Goal: Task Accomplishment & Management: Manage account settings

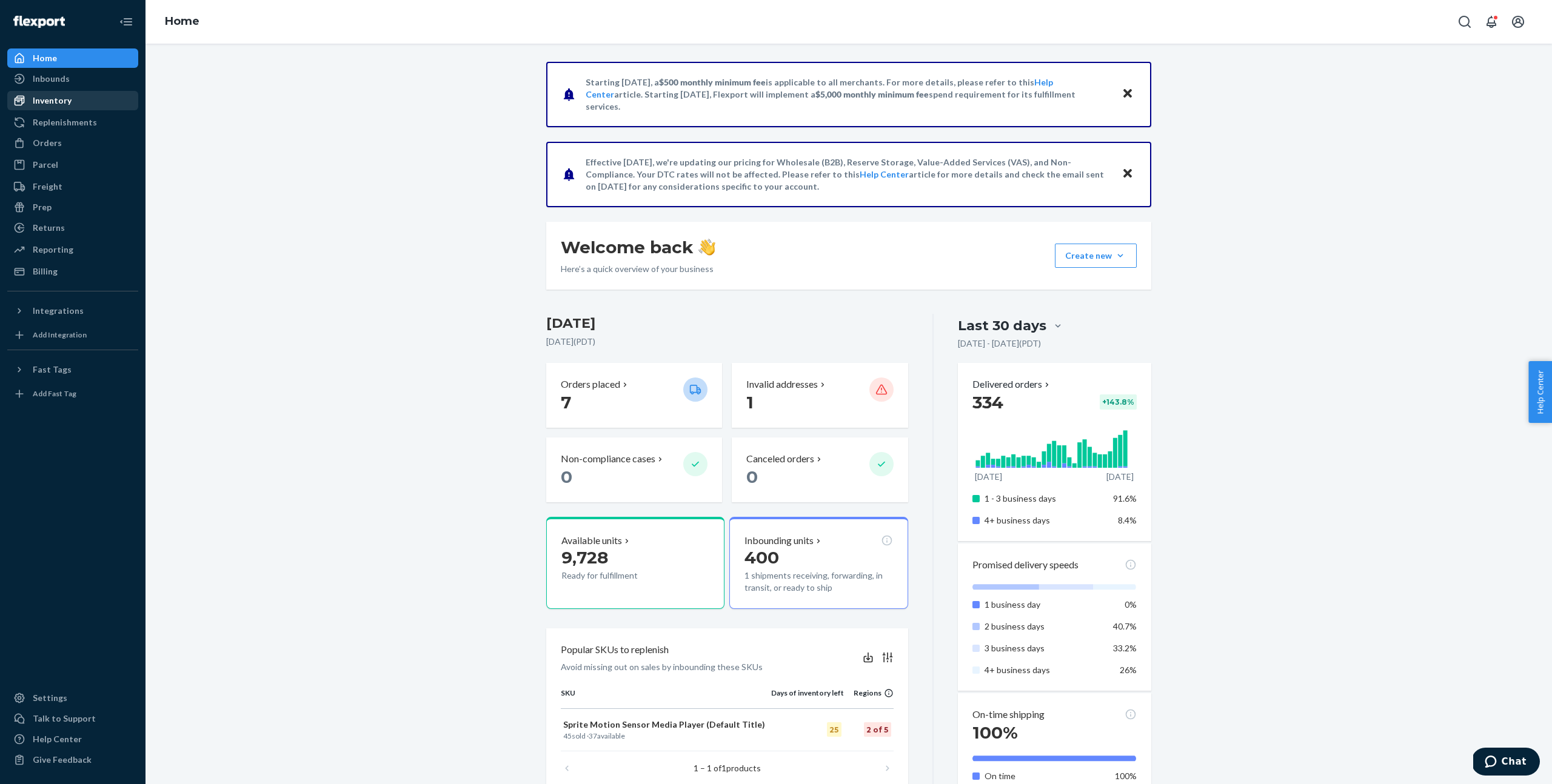
click at [66, 94] on div "Inventory" at bounding box center [72, 101] width 128 height 17
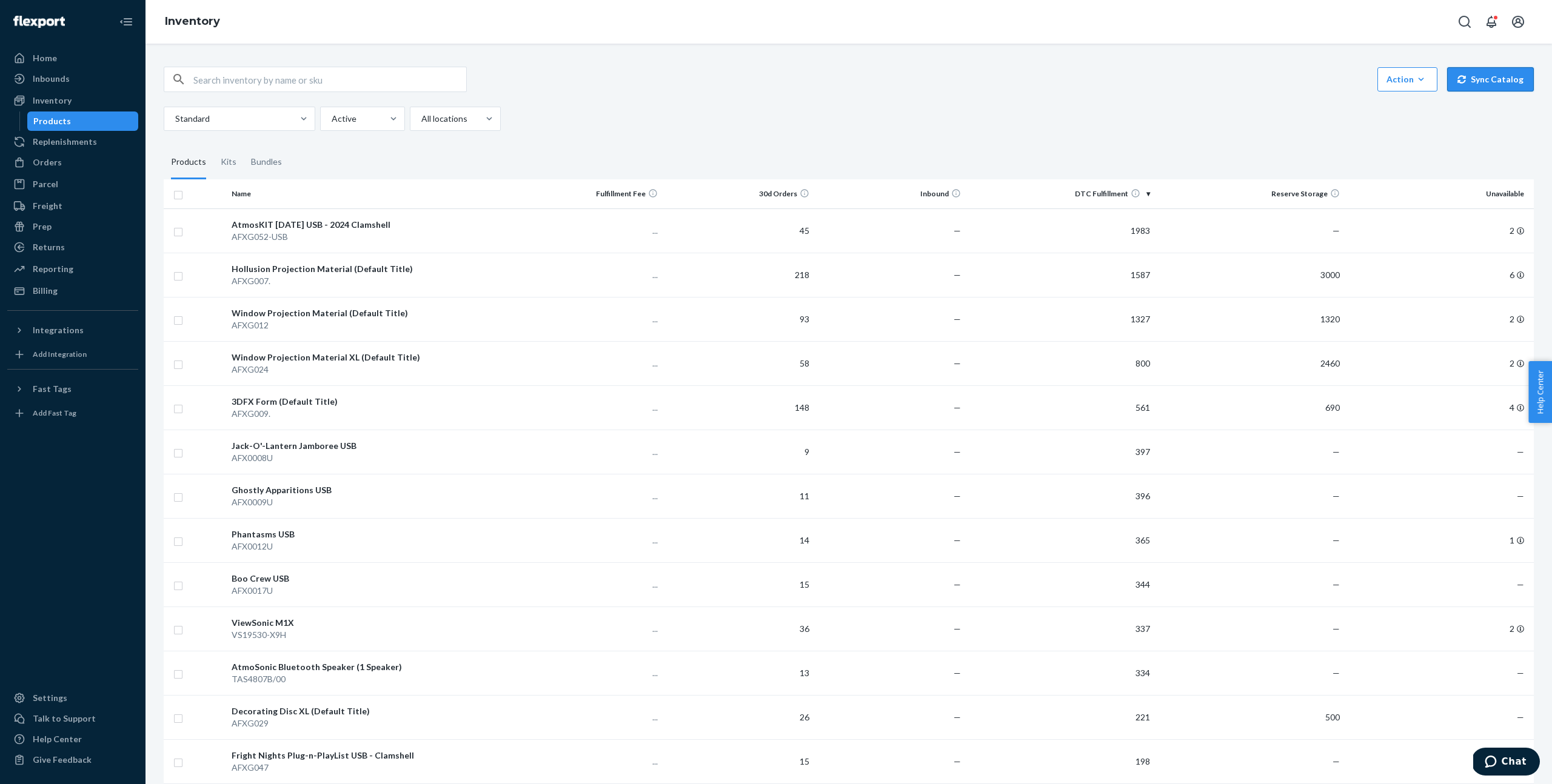
click at [1474, 76] on button "Sync Catalog" at bounding box center [1490, 79] width 87 height 24
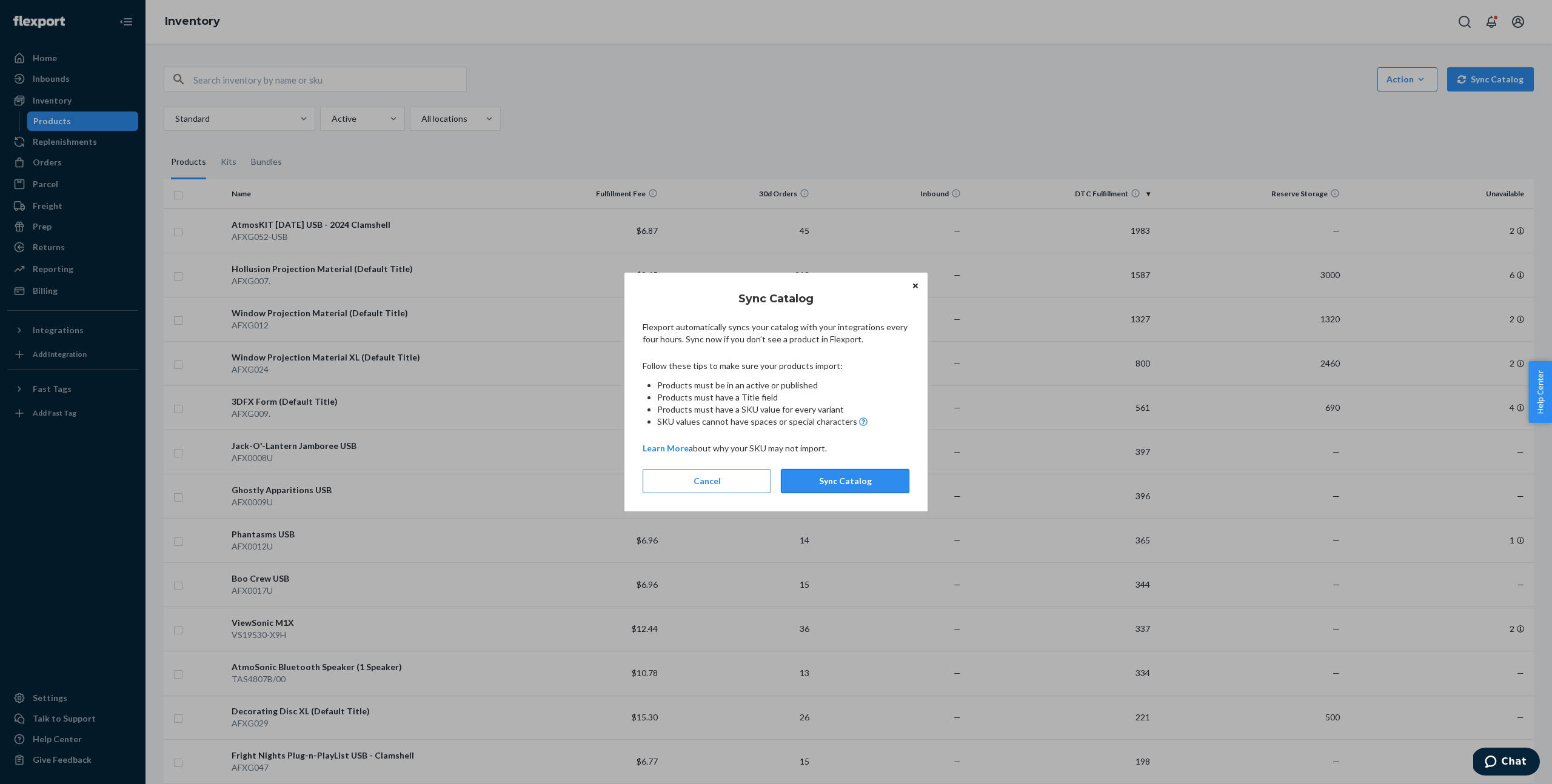
click at [878, 470] on button "Sync Catalog" at bounding box center [845, 481] width 128 height 24
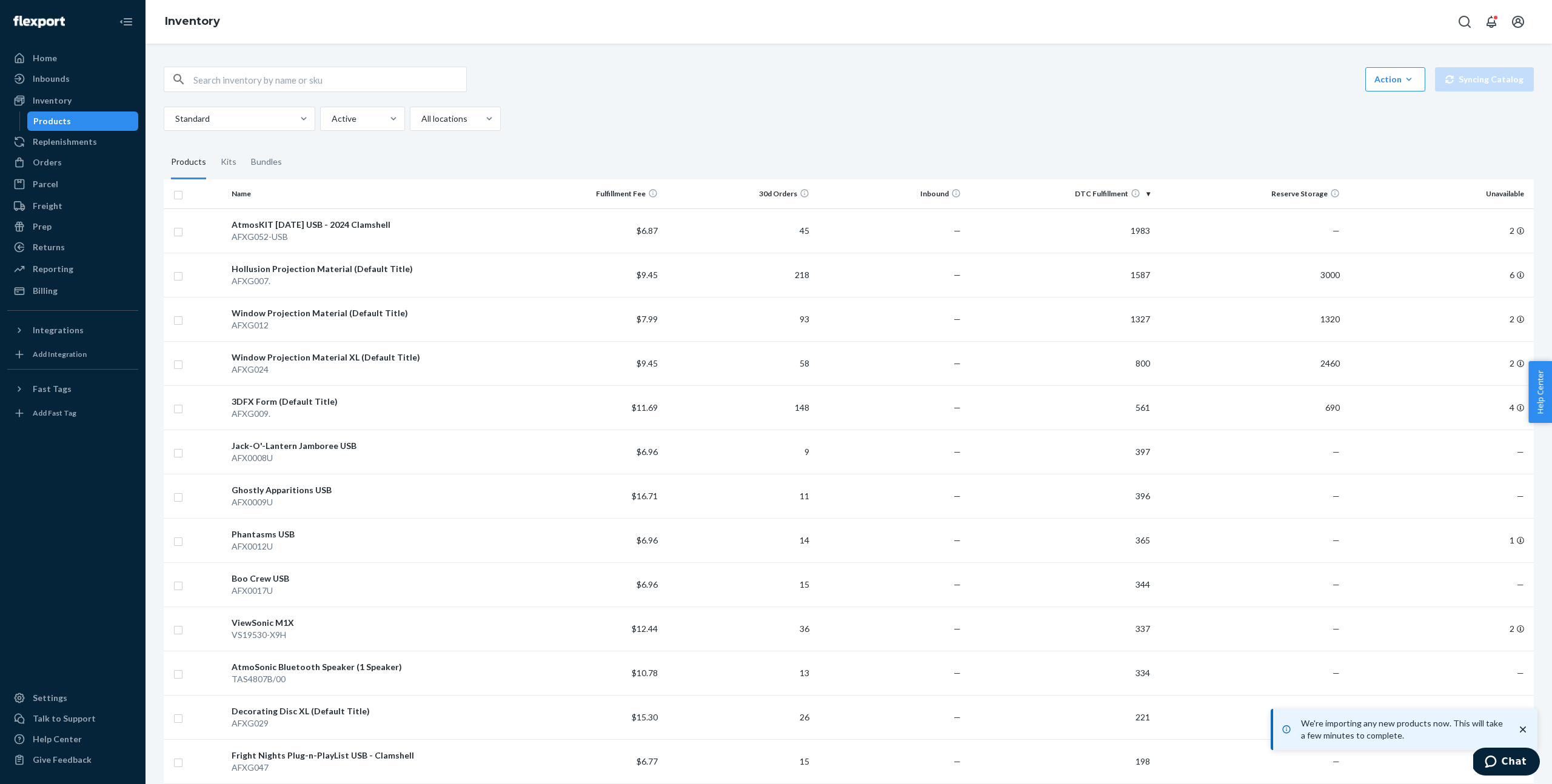
click at [336, 94] on div "Action Create product Create kit or bundle Bulk create products Bulk update pro…" at bounding box center [849, 98] width 1370 height 64
click at [326, 89] on input "text" at bounding box center [330, 79] width 273 height 24
paste input "44694368944300"
type input "44694368944300"
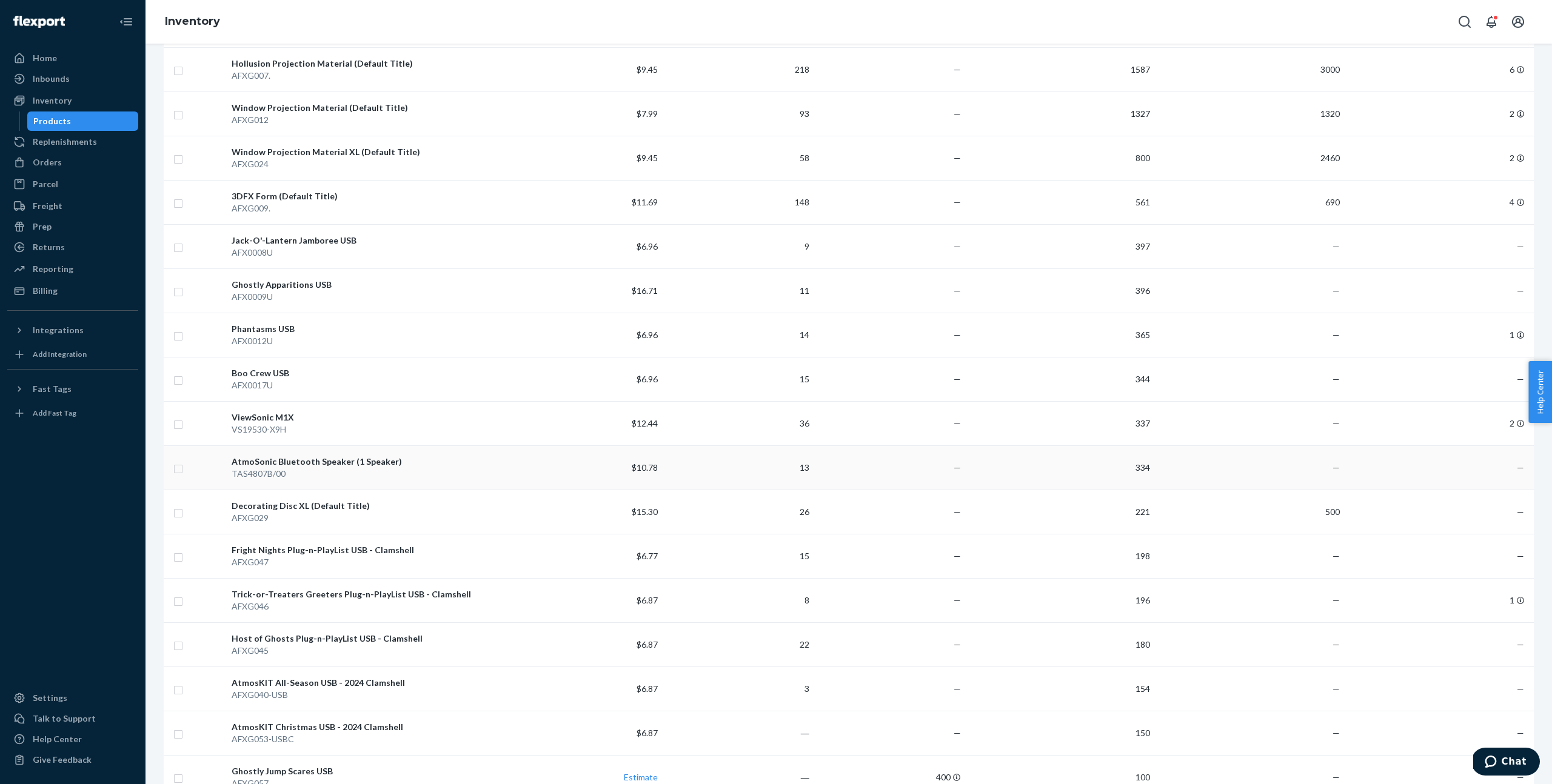
scroll to position [286, 0]
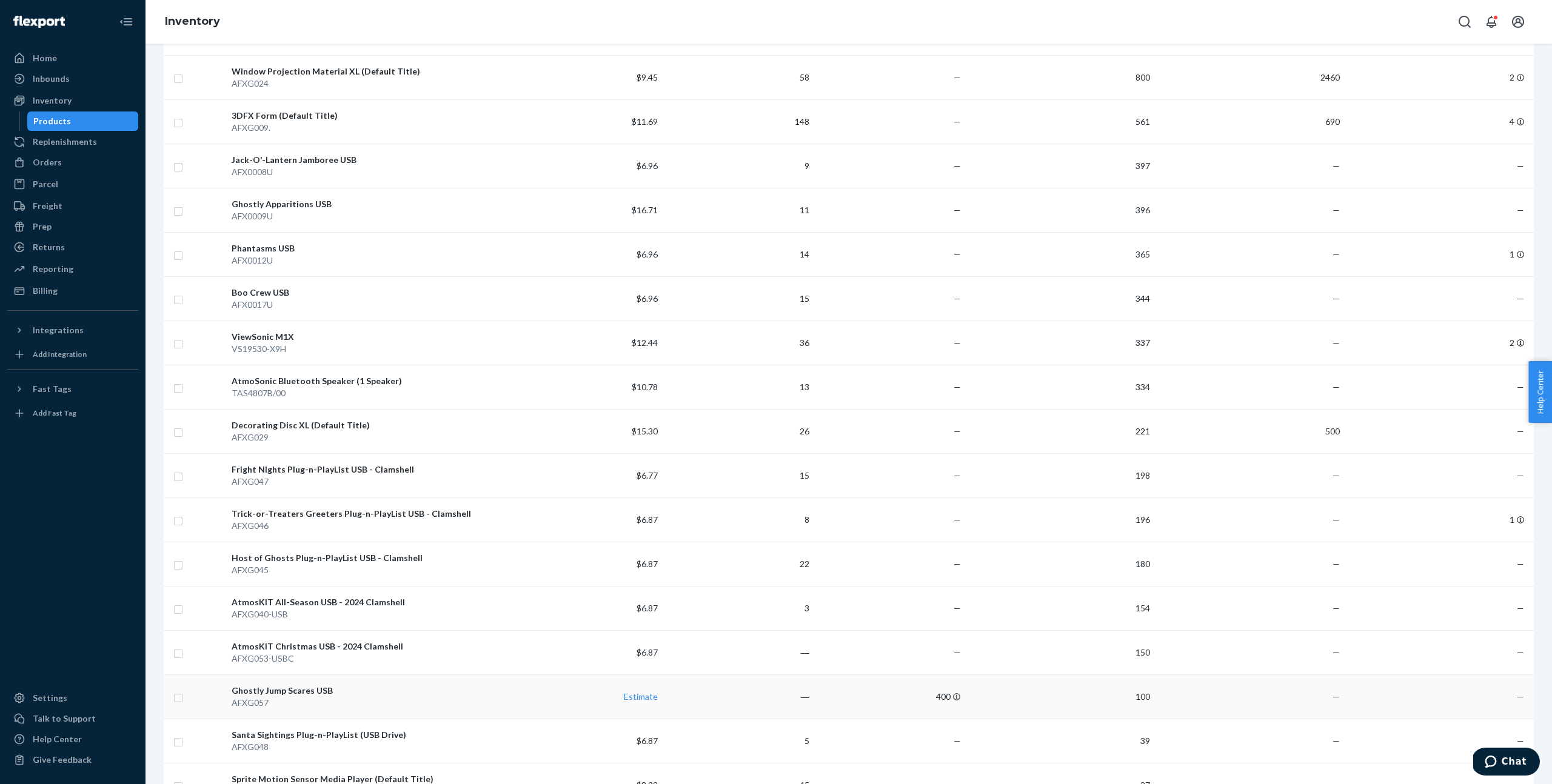
click at [338, 702] on div "AFXG057" at bounding box center [369, 702] width 275 height 12
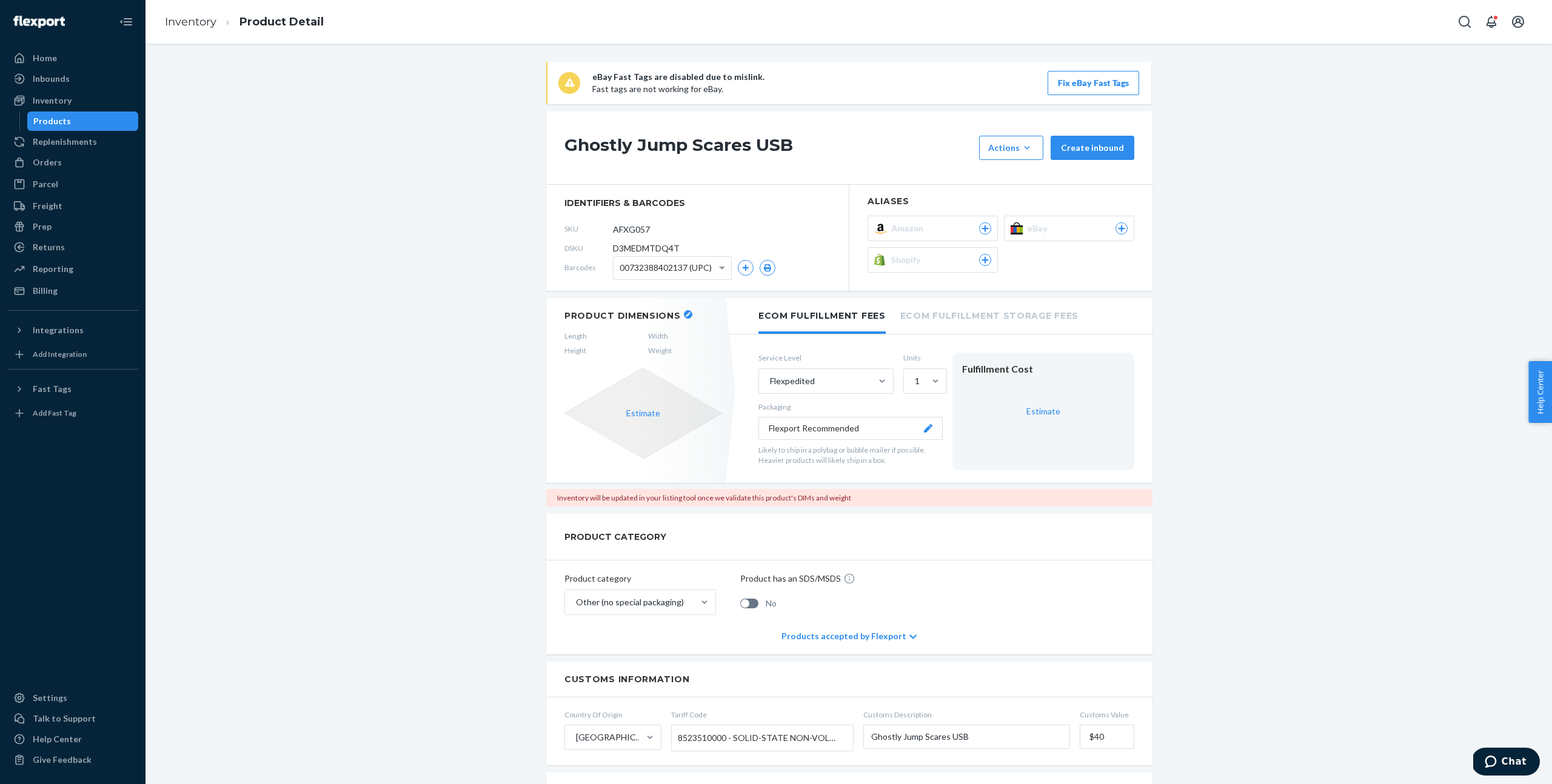
click at [892, 257] on span "Shopify" at bounding box center [908, 260] width 35 height 12
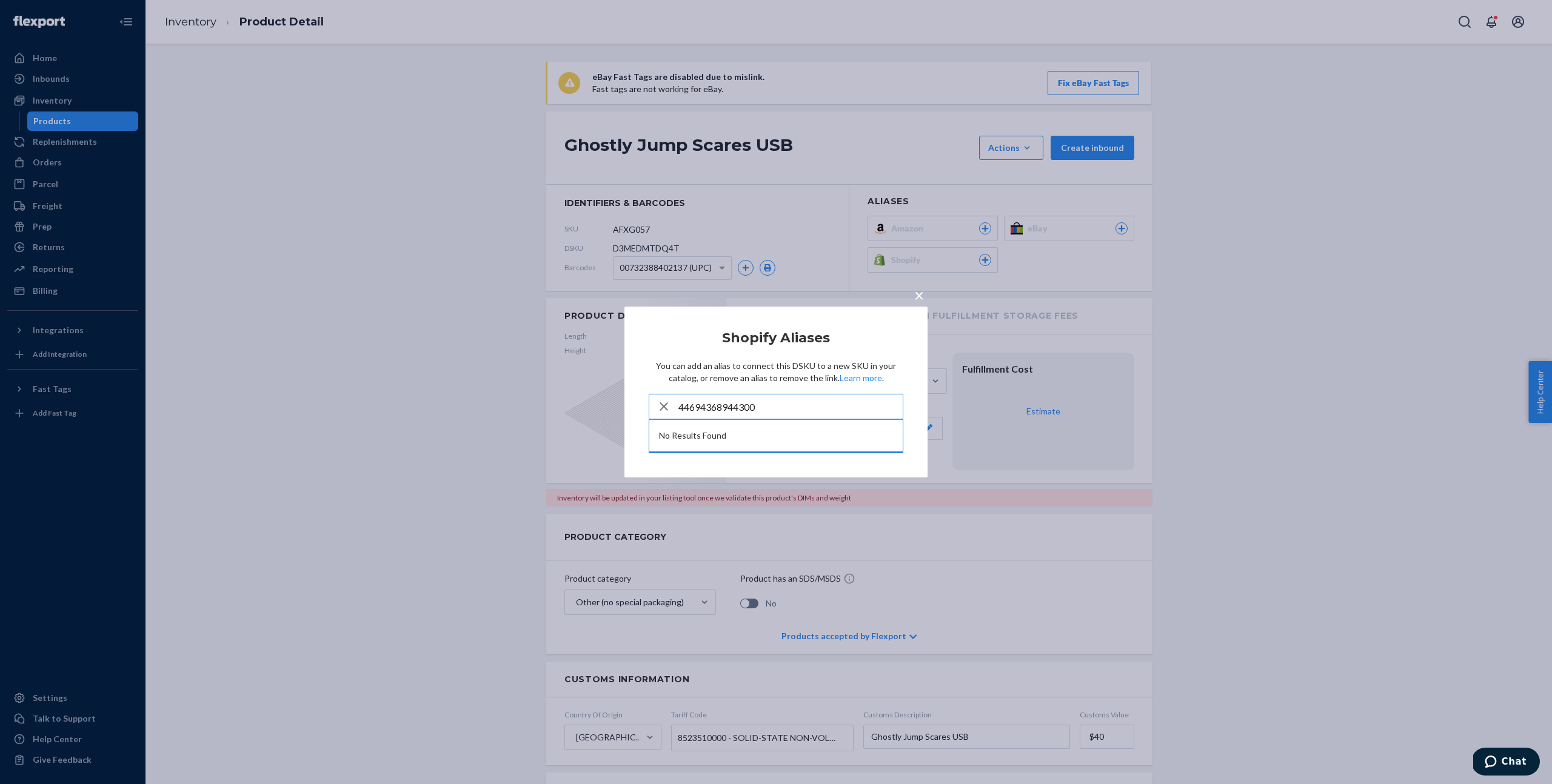
click at [775, 409] on input "44694368944300" at bounding box center [790, 406] width 224 height 24
type input "ghostly"
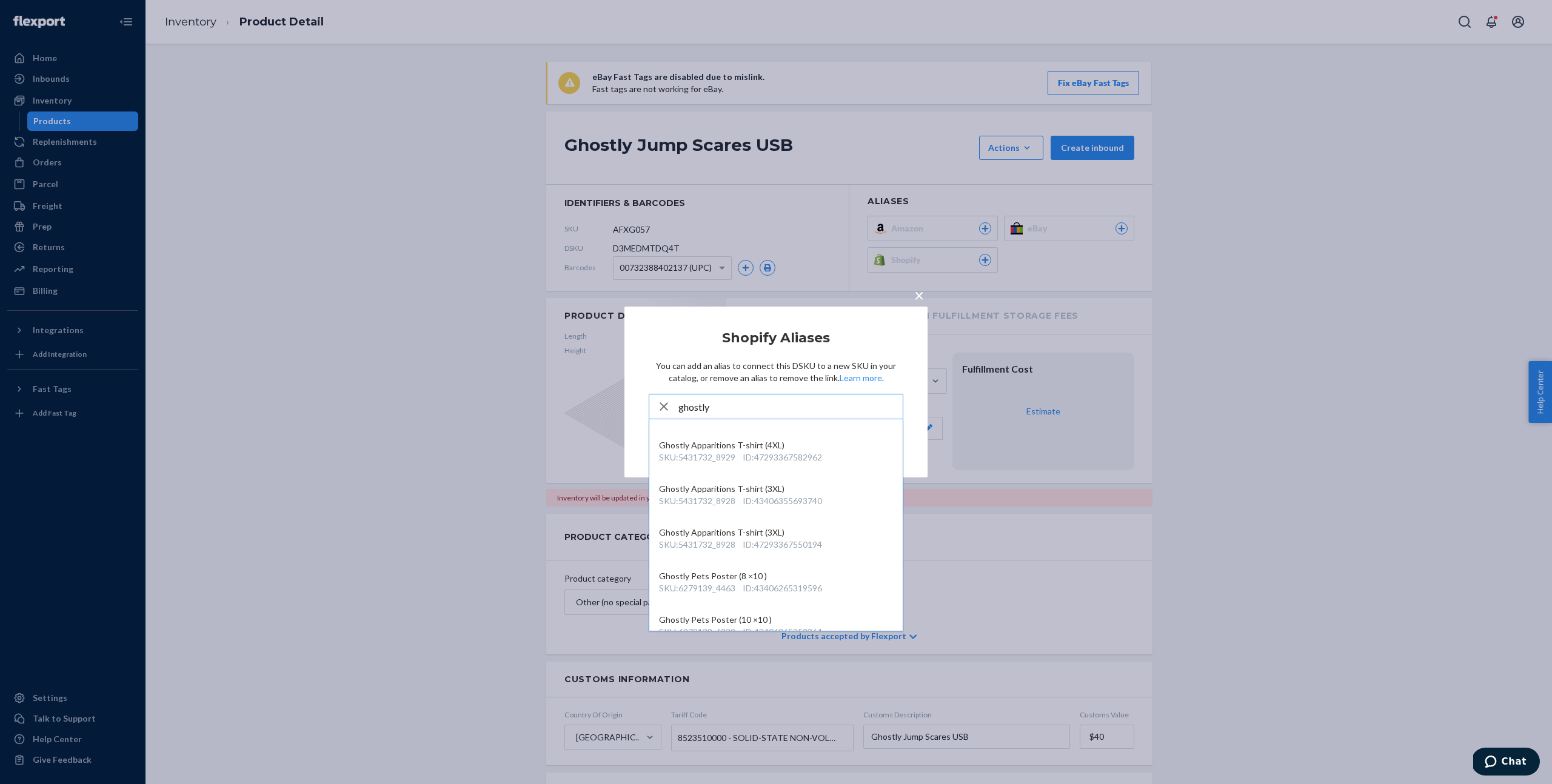
scroll to position [1971, 0]
click at [1347, 485] on div "× Shopify Aliases You can add an alias to connect this DSKU to a new SKU in you…" at bounding box center [776, 392] width 1552 height 784
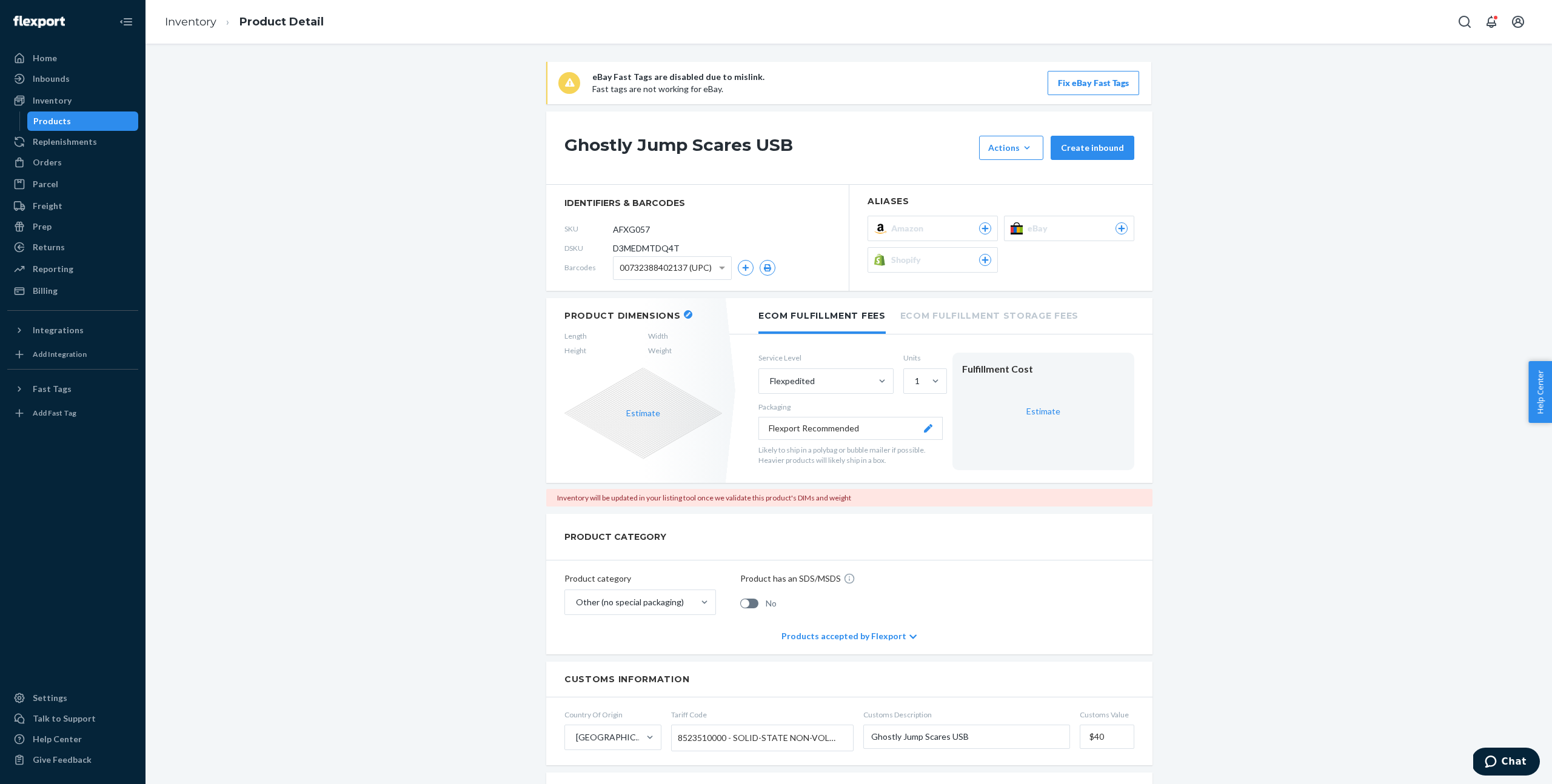
click at [81, 97] on div "Inventory" at bounding box center [72, 101] width 128 height 17
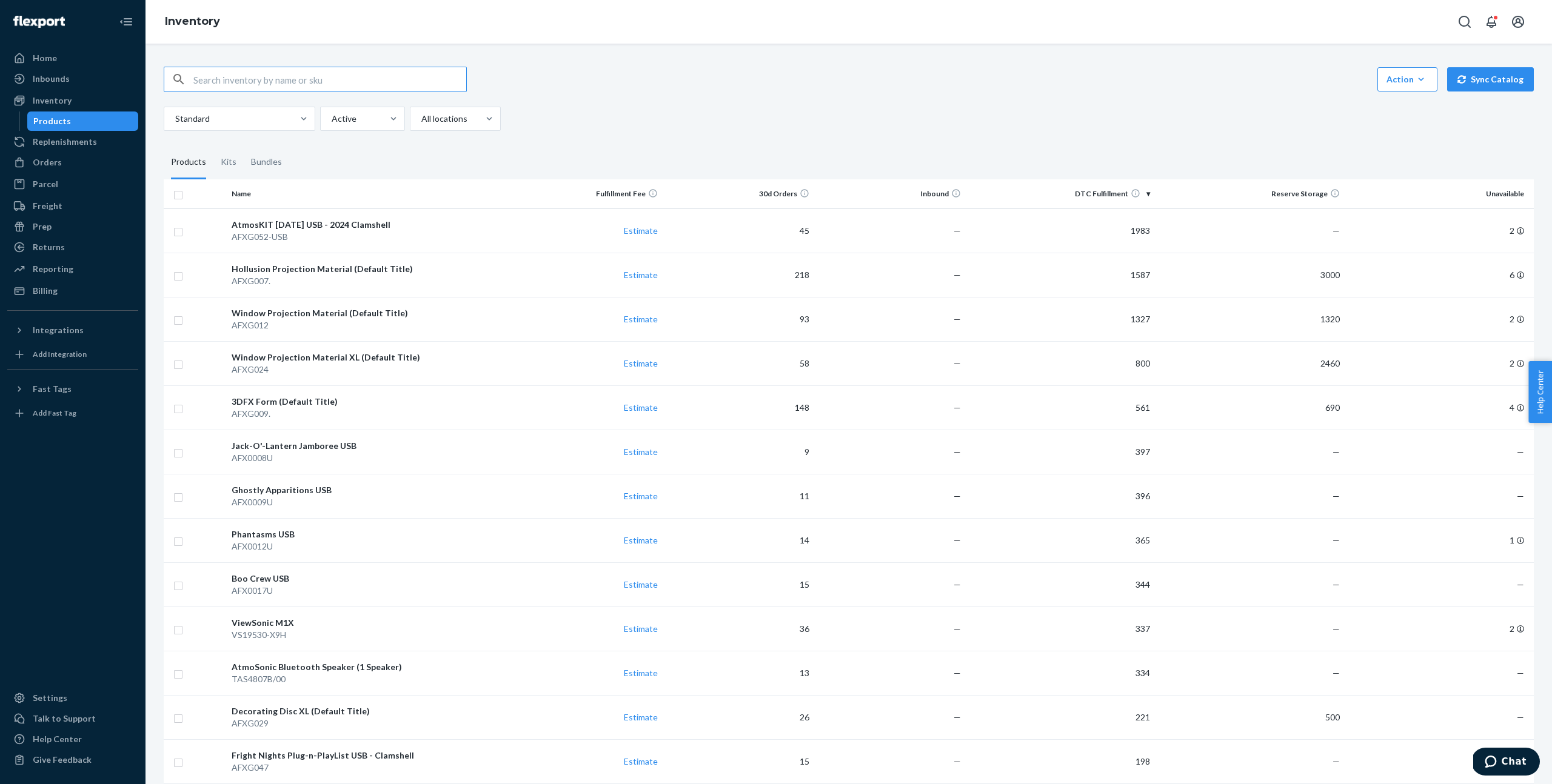
scroll to position [617, 0]
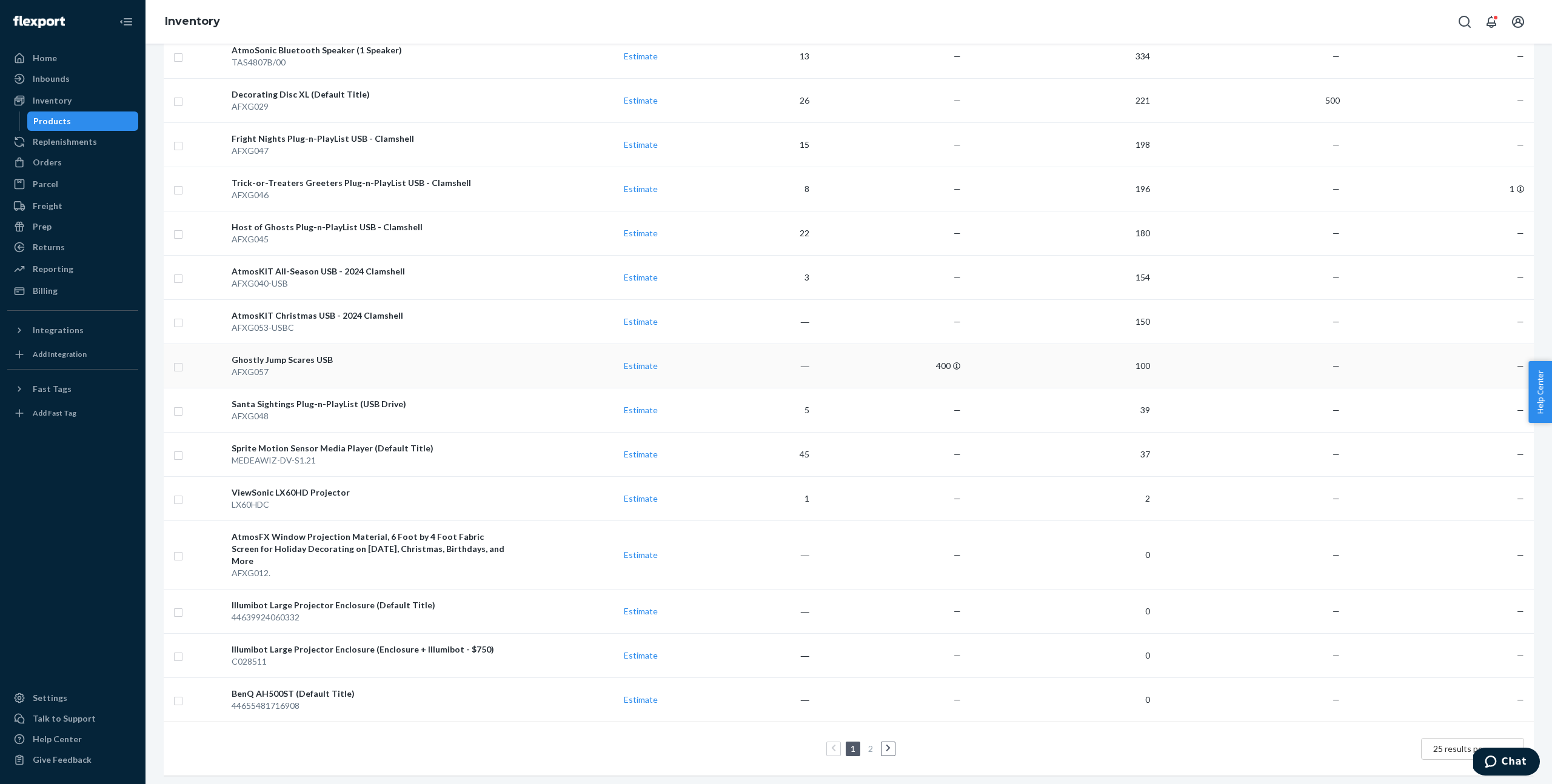
click at [289, 360] on div "Ghostly Jump Scares USB" at bounding box center [369, 360] width 275 height 12
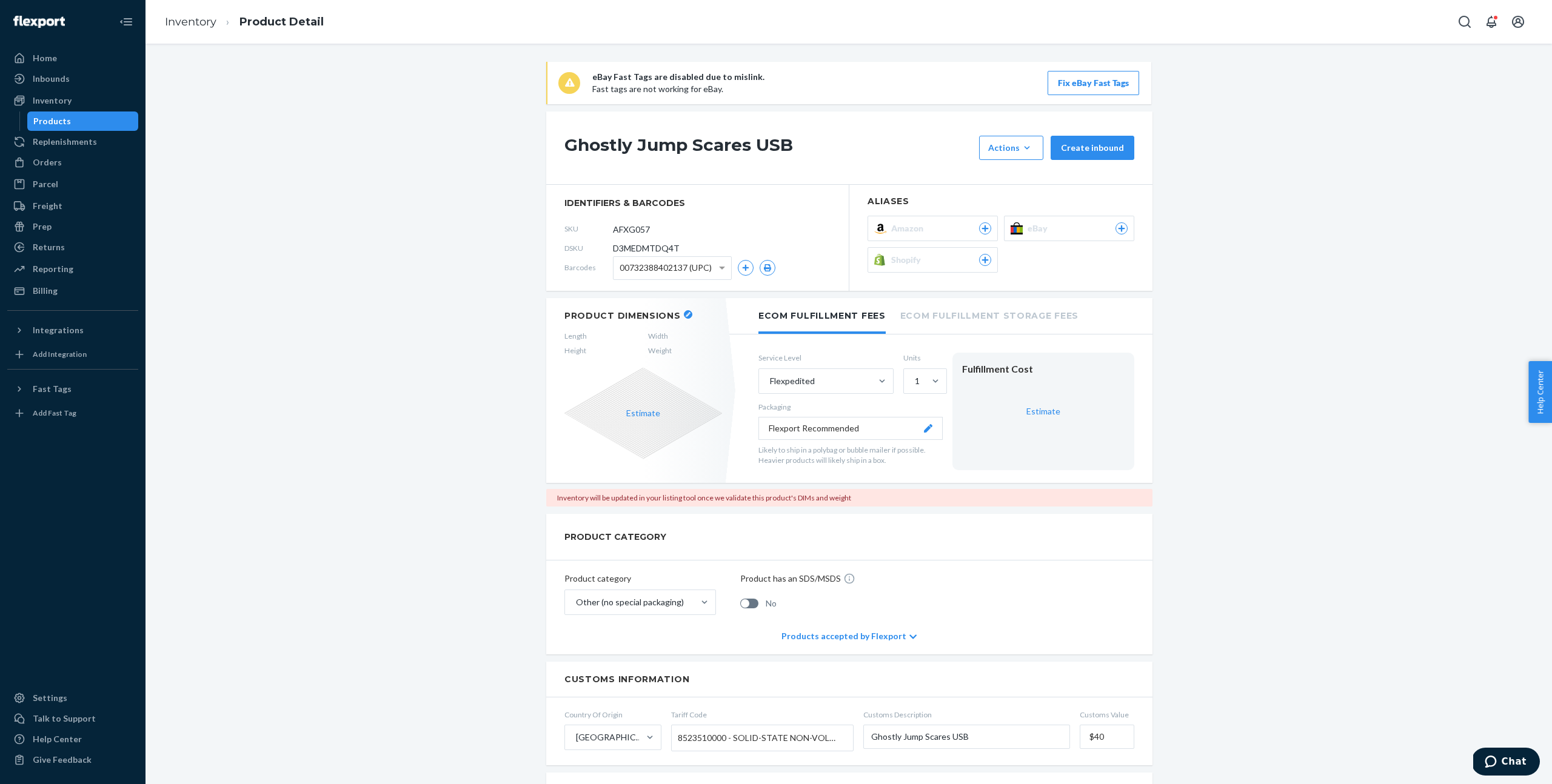
click at [636, 226] on input "AFXG057" at bounding box center [667, 229] width 95 height 23
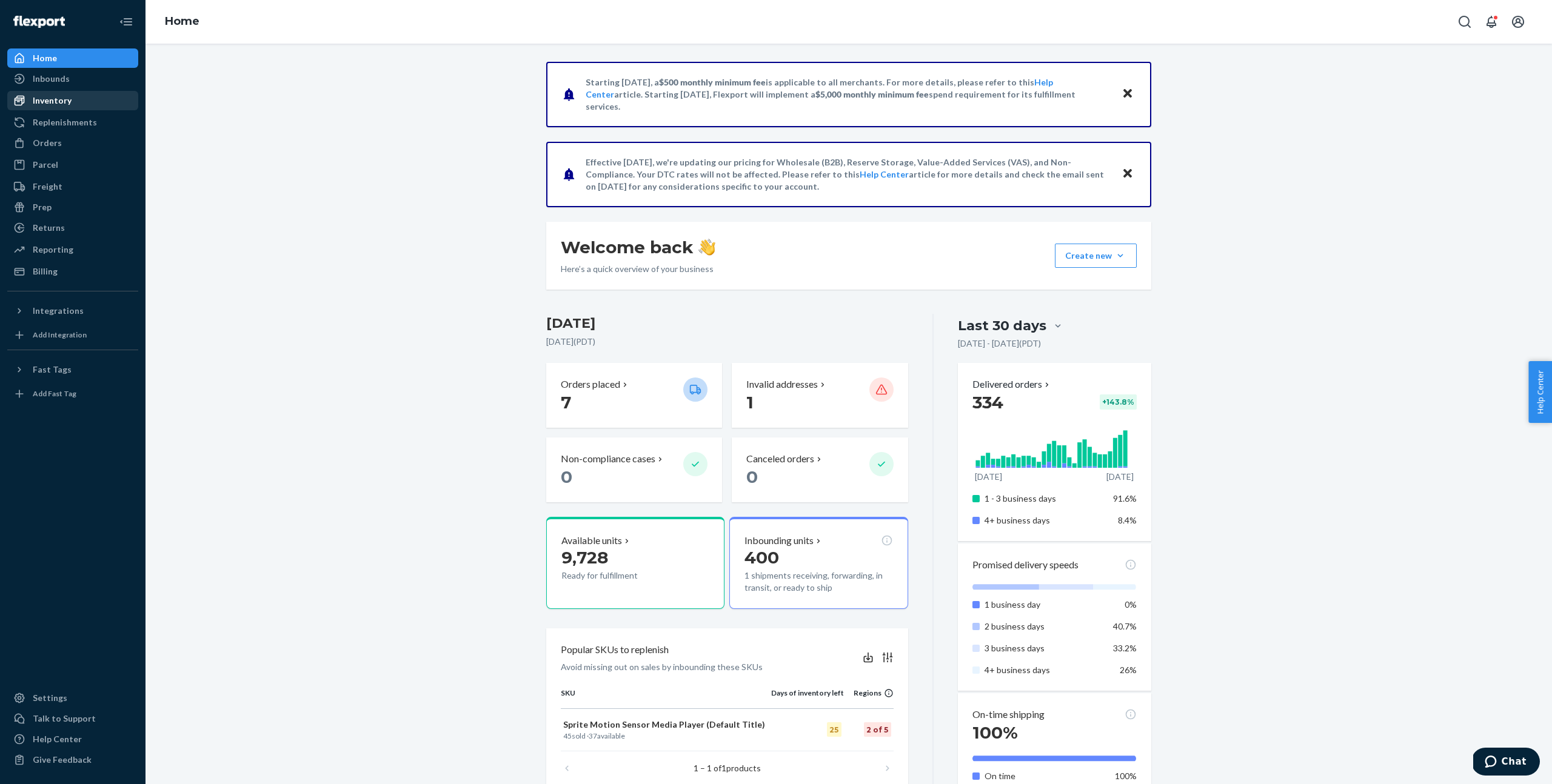
click at [95, 95] on div "Inventory" at bounding box center [72, 101] width 128 height 17
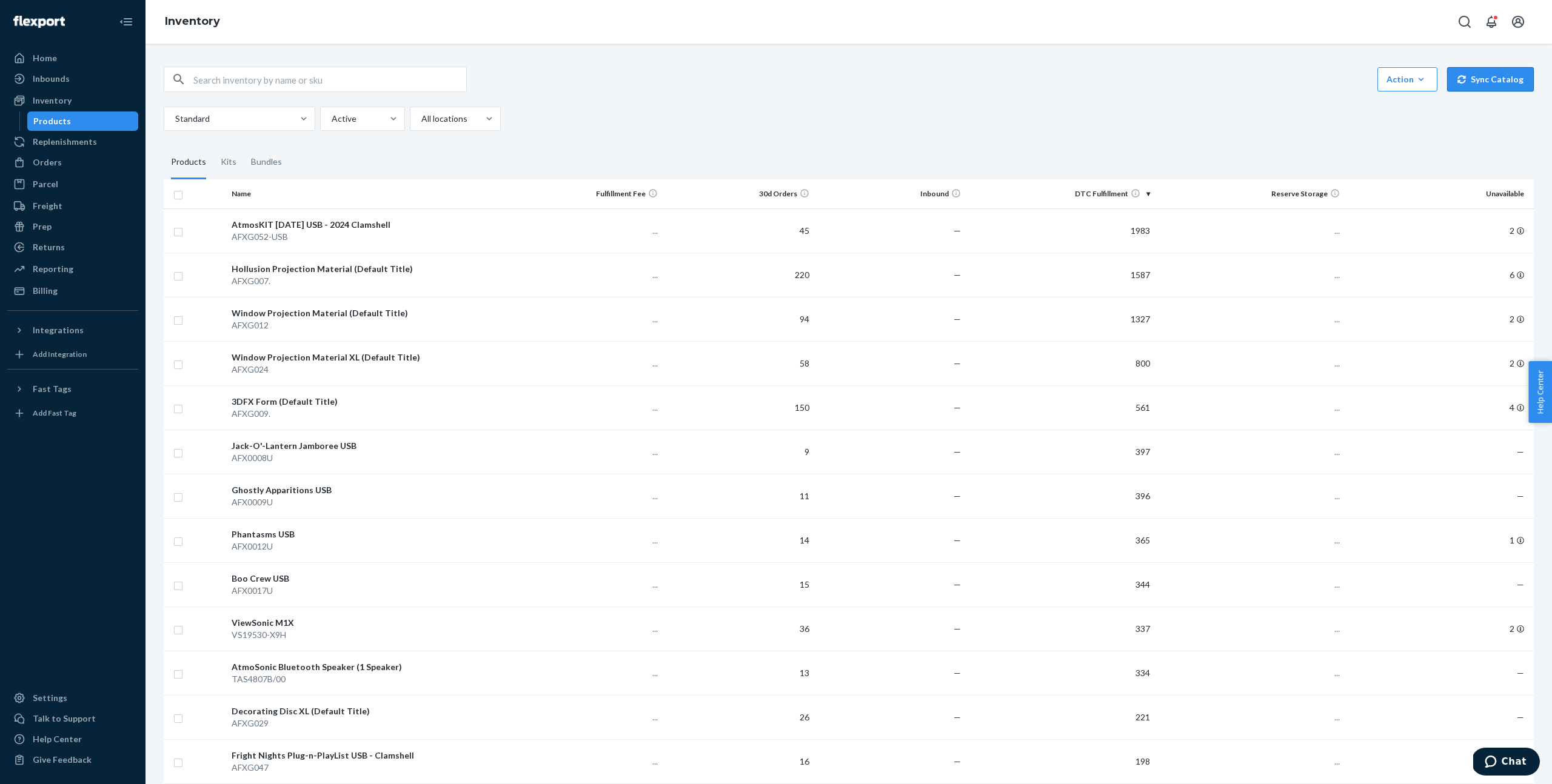
click at [1509, 79] on button "Sync Catalog" at bounding box center [1490, 79] width 87 height 24
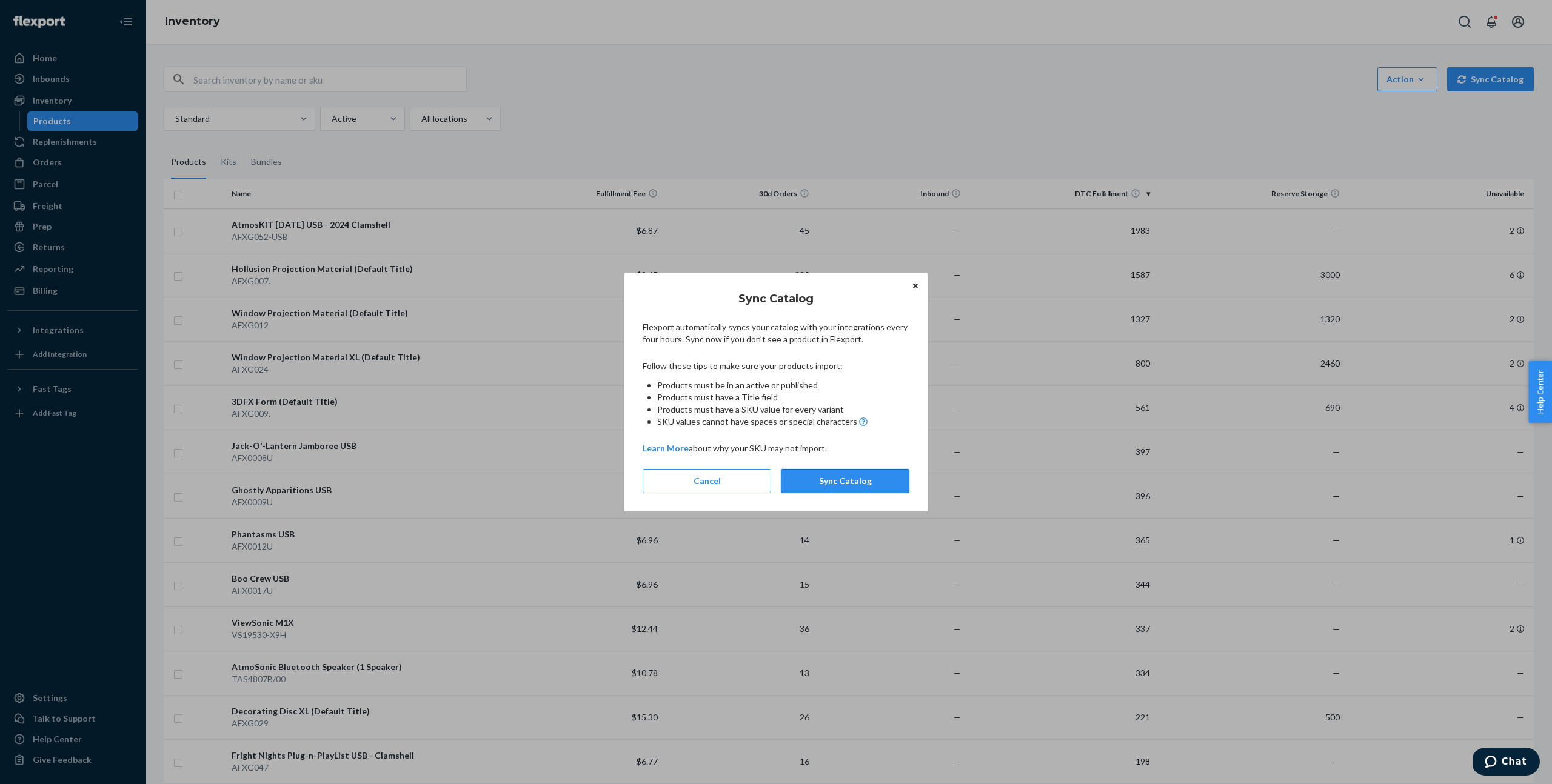
click at [898, 482] on button "Sync Catalog" at bounding box center [845, 481] width 128 height 24
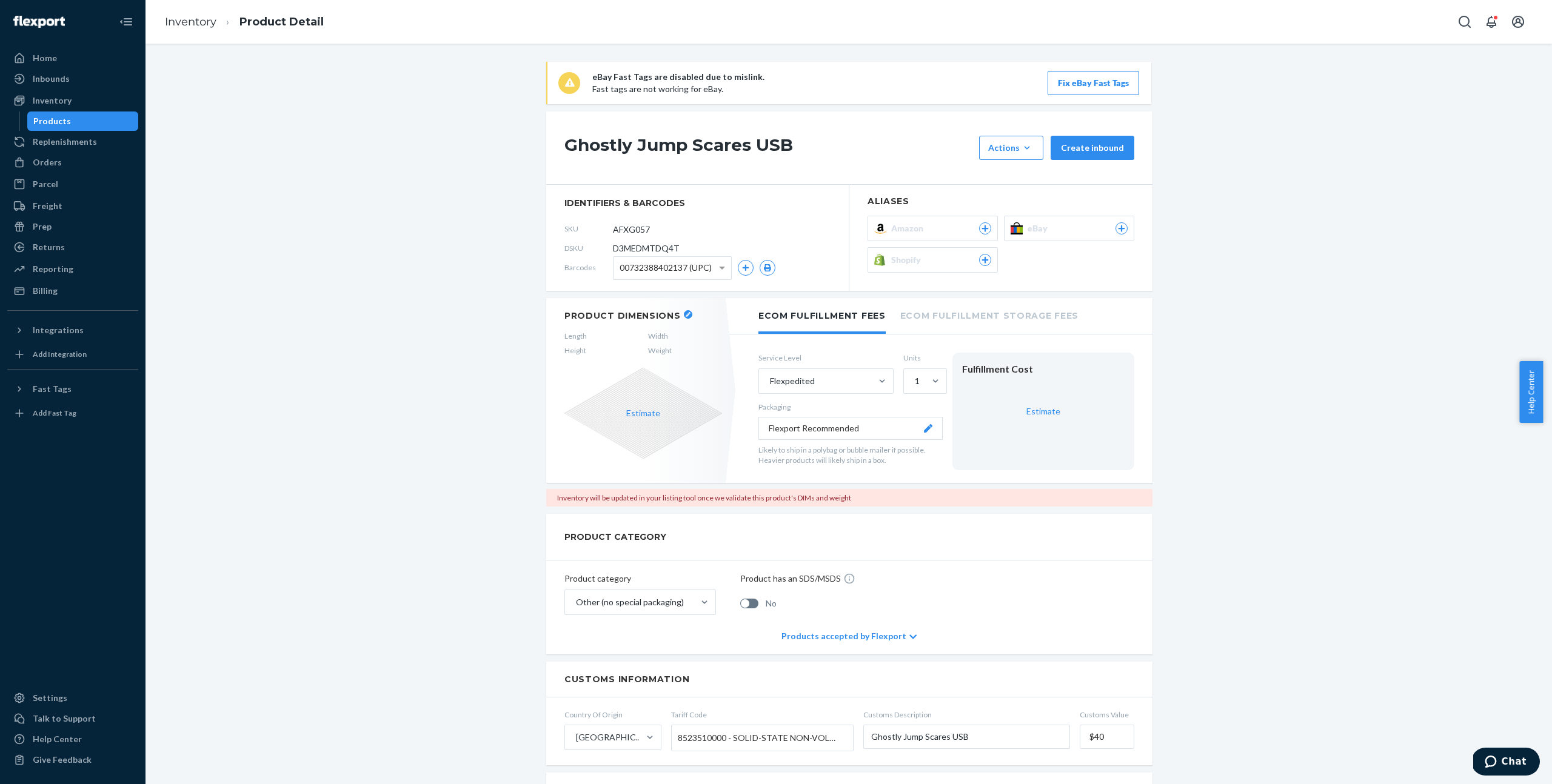
click at [911, 264] on span "Shopify" at bounding box center [908, 260] width 35 height 12
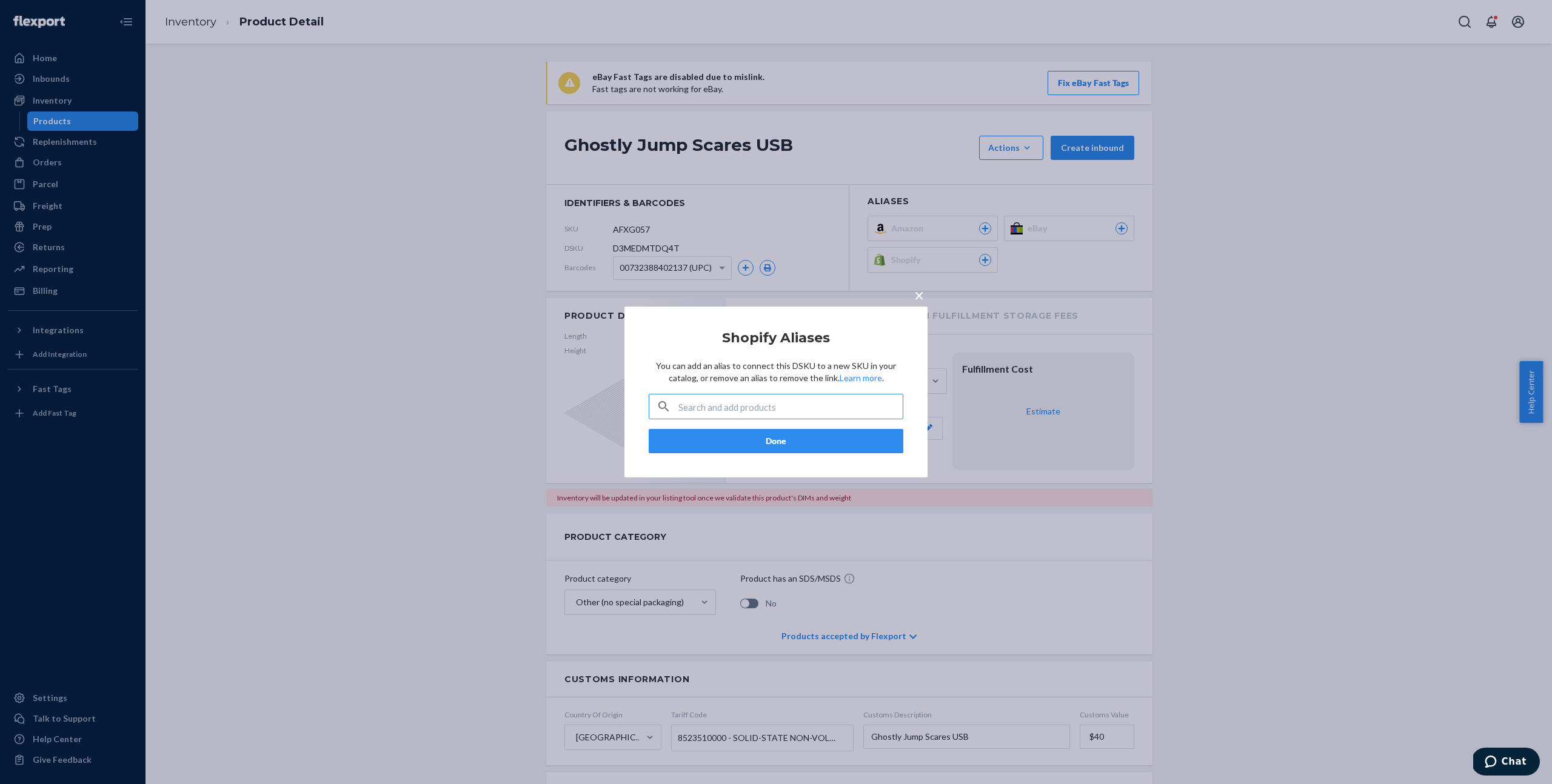
type input "<h3>Decoration Includes</h3> <ul> <li>"Gathering Horde" from <a href="https://a…"
paste input "44694368944300"
type input "44694368944300"
click at [783, 409] on input "44694368944300" at bounding box center [790, 406] width 224 height 24
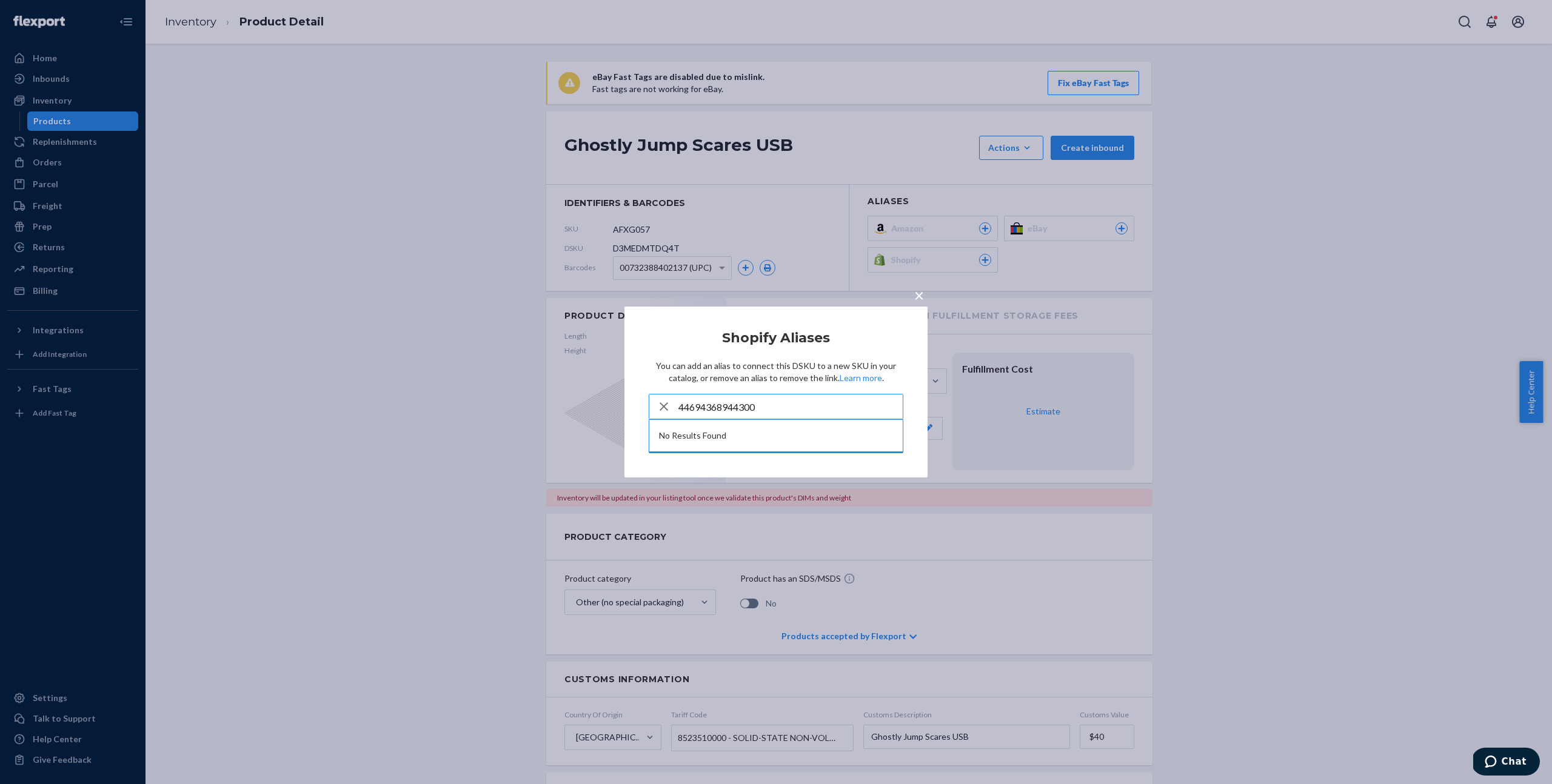
click at [783, 409] on input "44694368944300" at bounding box center [790, 406] width 224 height 24
click at [1281, 283] on div "× Shopify Aliases You can add an alias to connect this DSKU to a new SKU in you…" at bounding box center [776, 392] width 1552 height 784
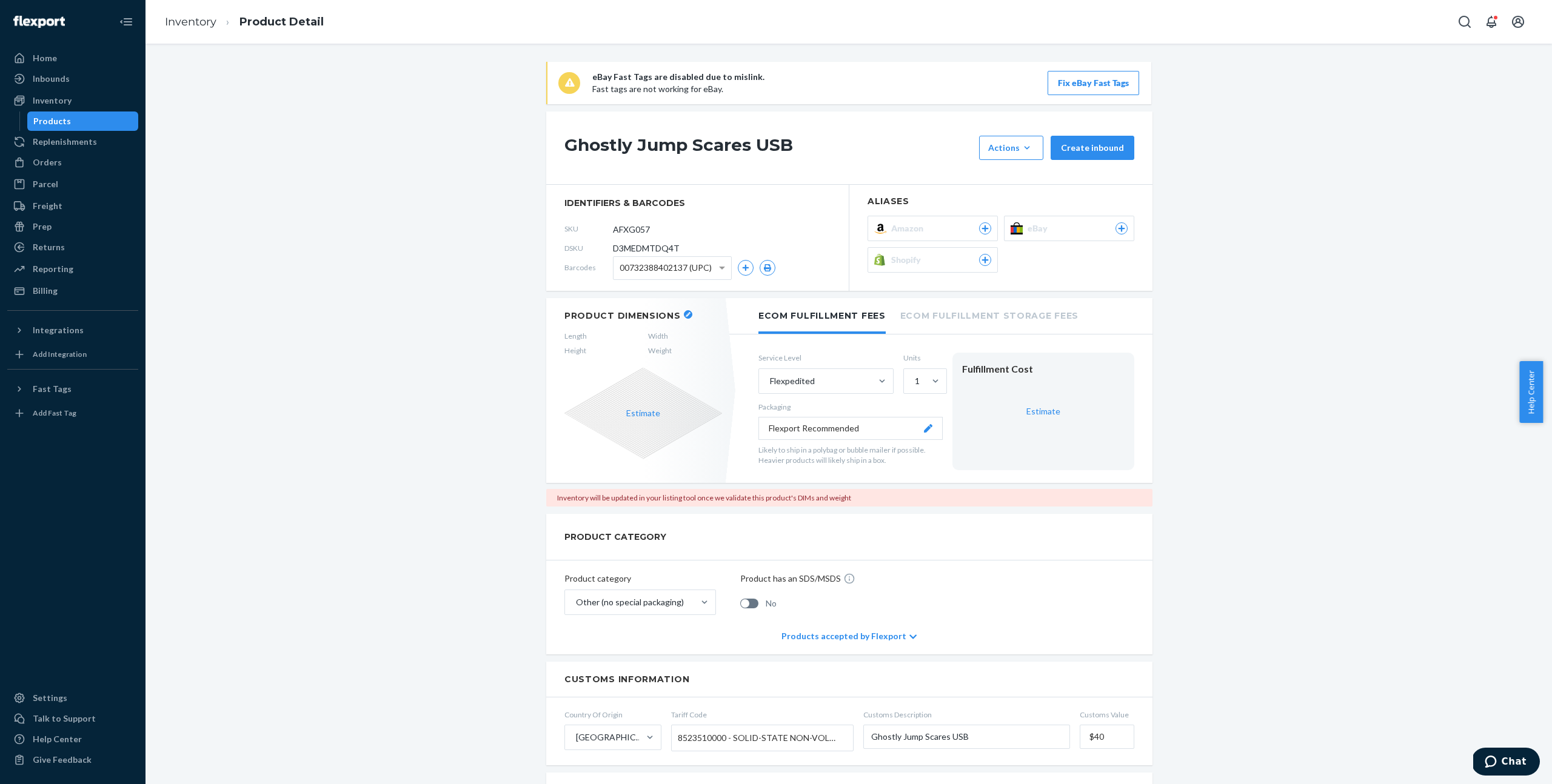
click at [903, 257] on span "Shopify" at bounding box center [908, 260] width 35 height 12
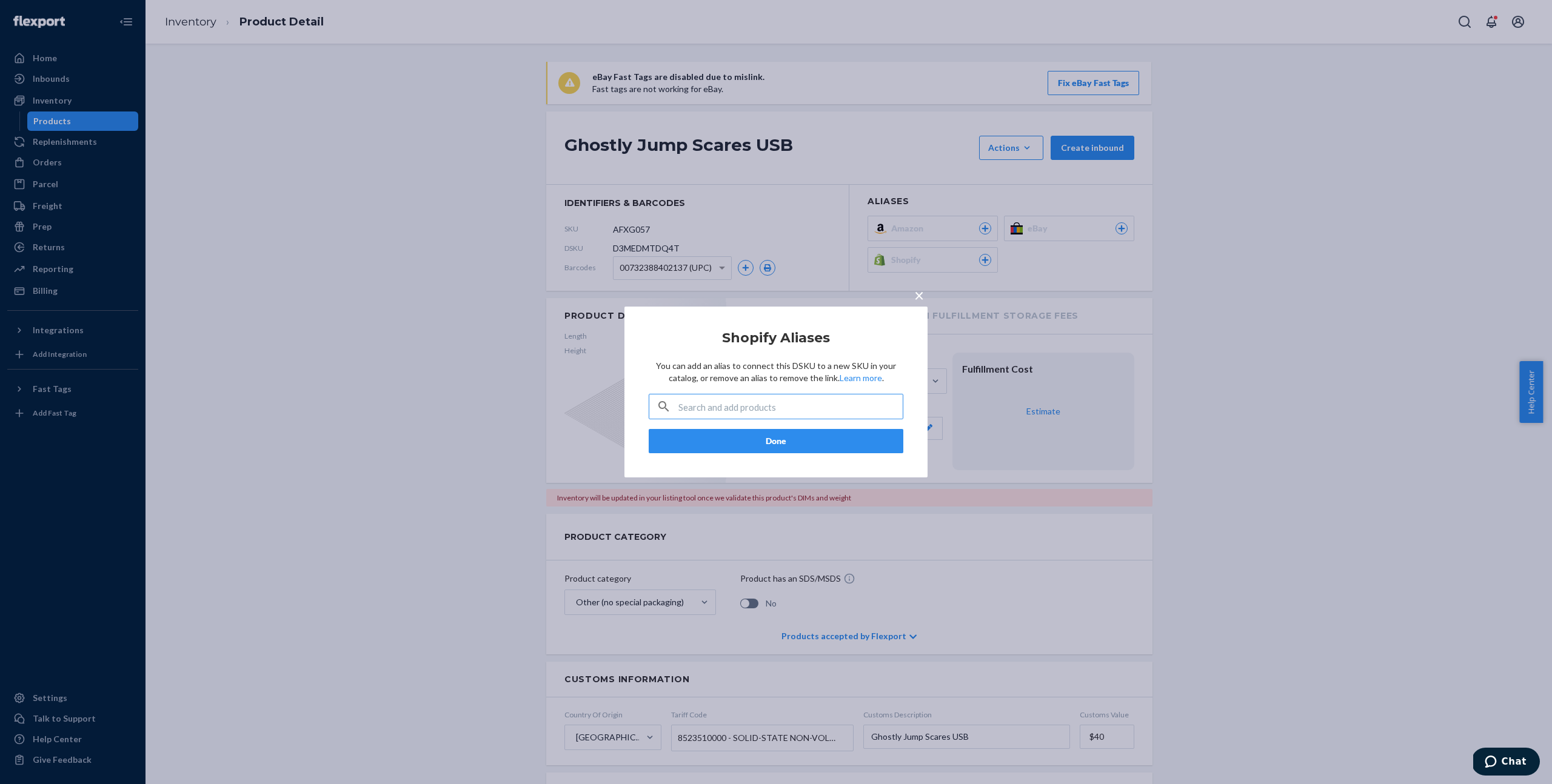
click at [918, 300] on span "×" at bounding box center [919, 295] width 10 height 21
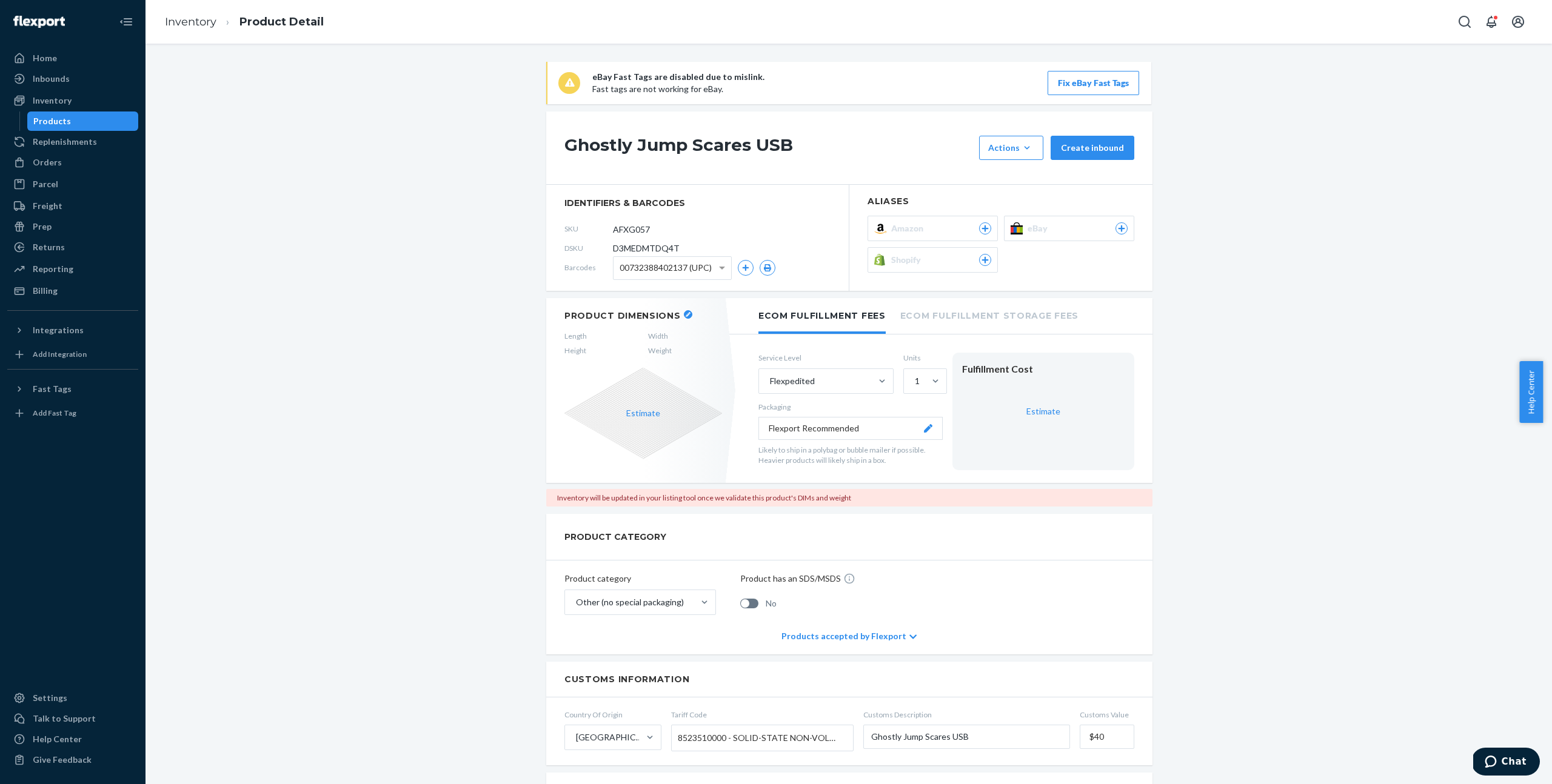
click at [946, 262] on div "Shopify" at bounding box center [941, 260] width 100 height 12
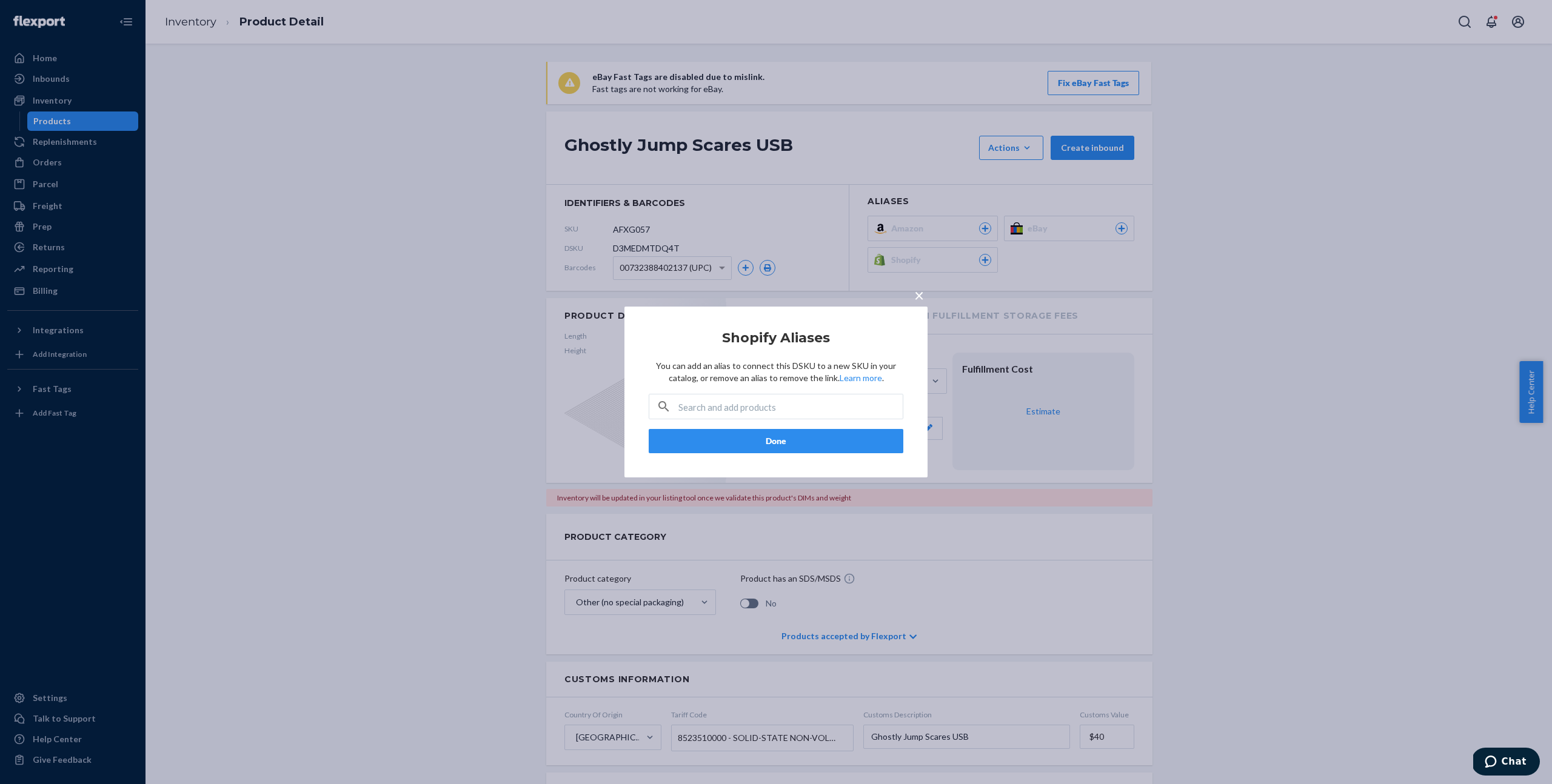
click at [922, 293] on span "×" at bounding box center [919, 295] width 10 height 21
